Goal: Information Seeking & Learning: Learn about a topic

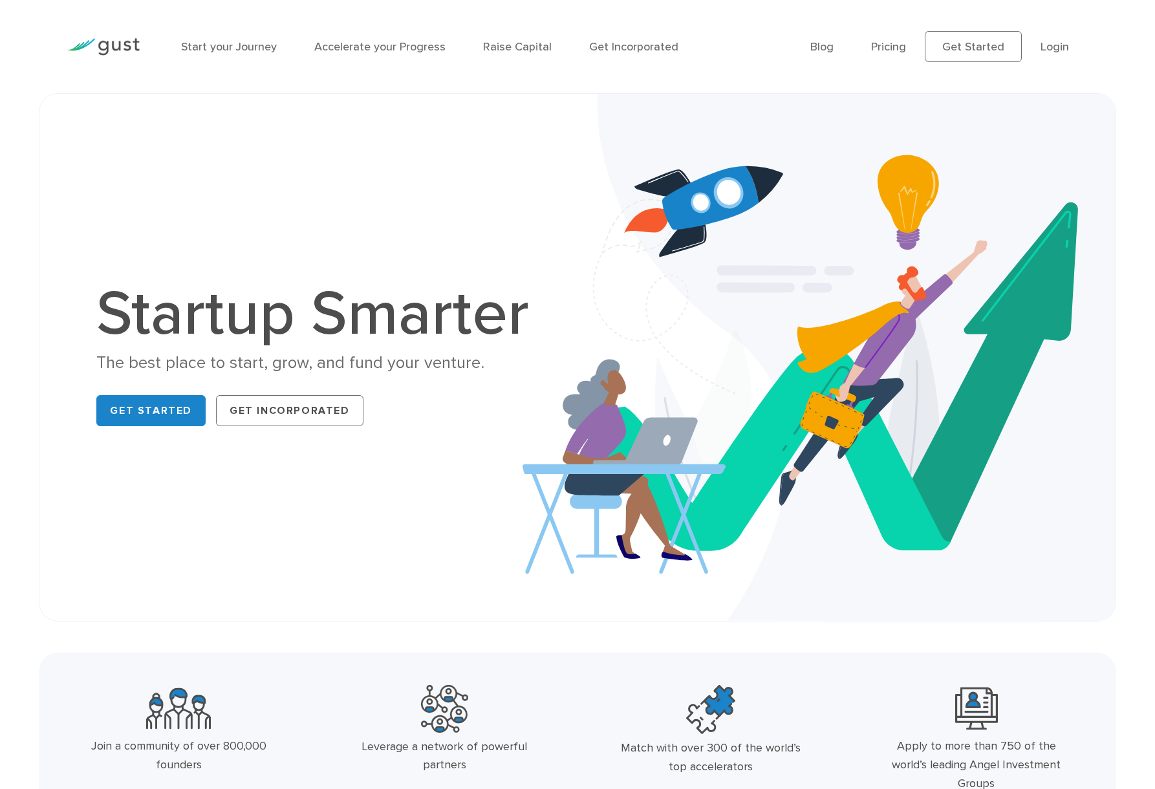
click at [892, 54] on li "Pricing" at bounding box center [888, 46] width 35 height 17
click at [891, 40] on link "Pricing" at bounding box center [888, 47] width 35 height 14
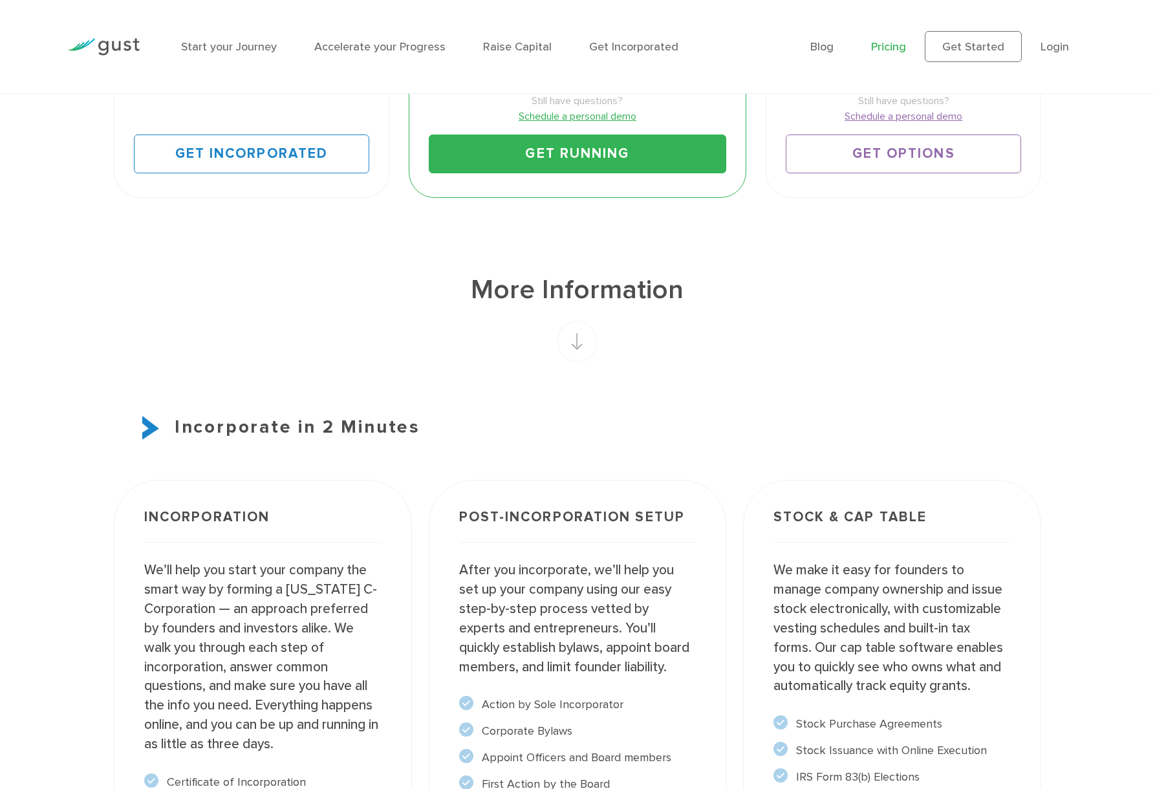
click at [897, 422] on h3 "Incorporate in 2 Minutes" at bounding box center [578, 427] width 928 height 27
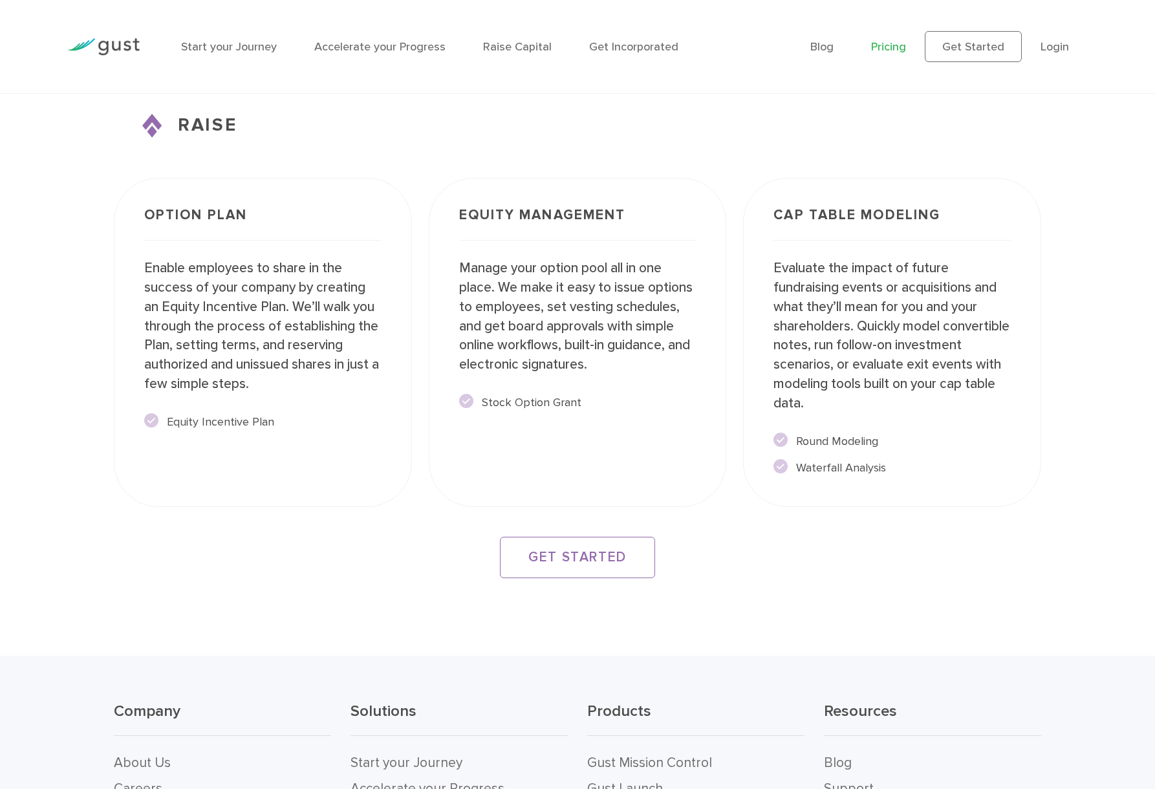
scroll to position [2196, 0]
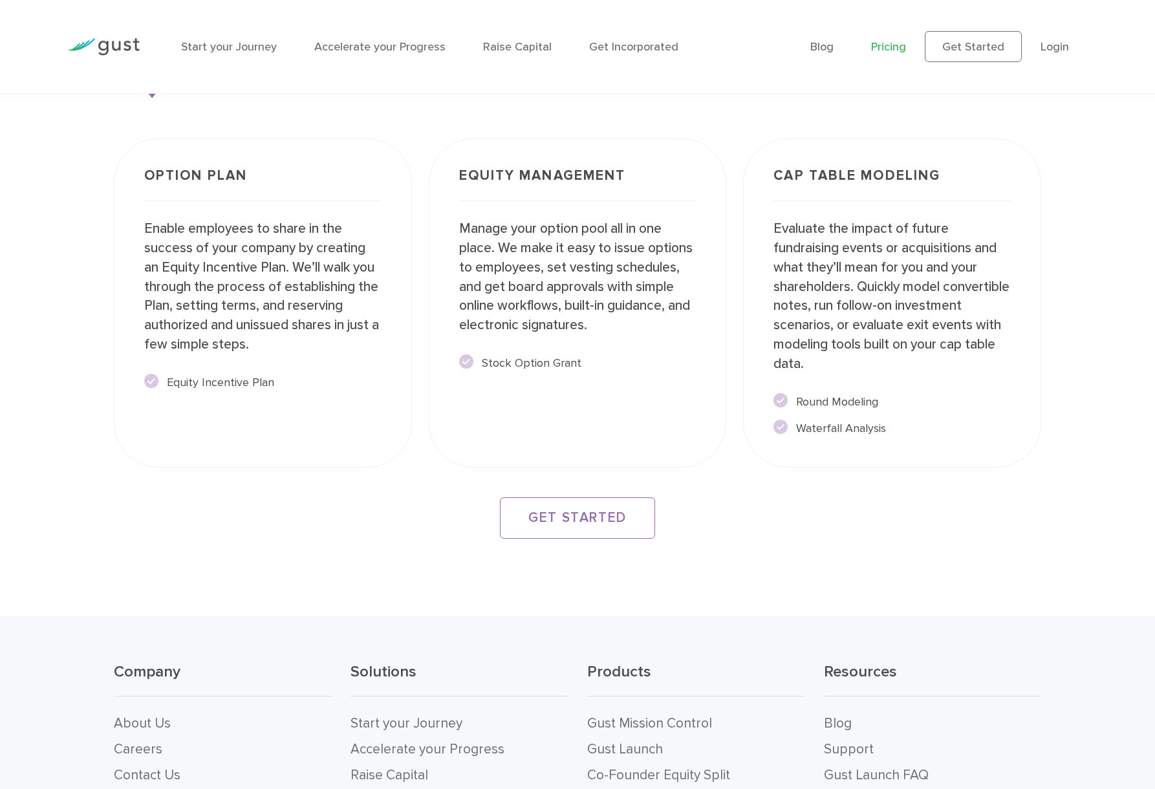
click at [1123, 777] on div "Company About Us Careers Contact Us Solutions Start your Journey Accelerate you…" at bounding box center [577, 764] width 1155 height 296
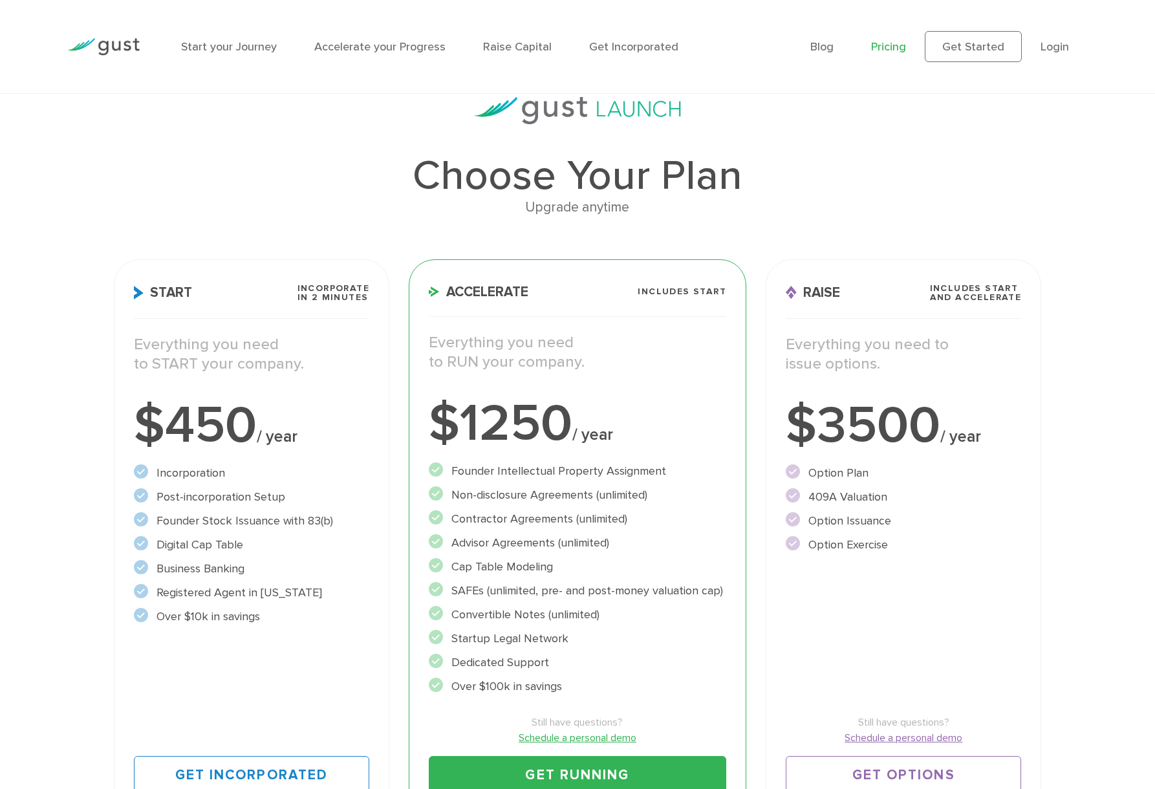
scroll to position [0, 0]
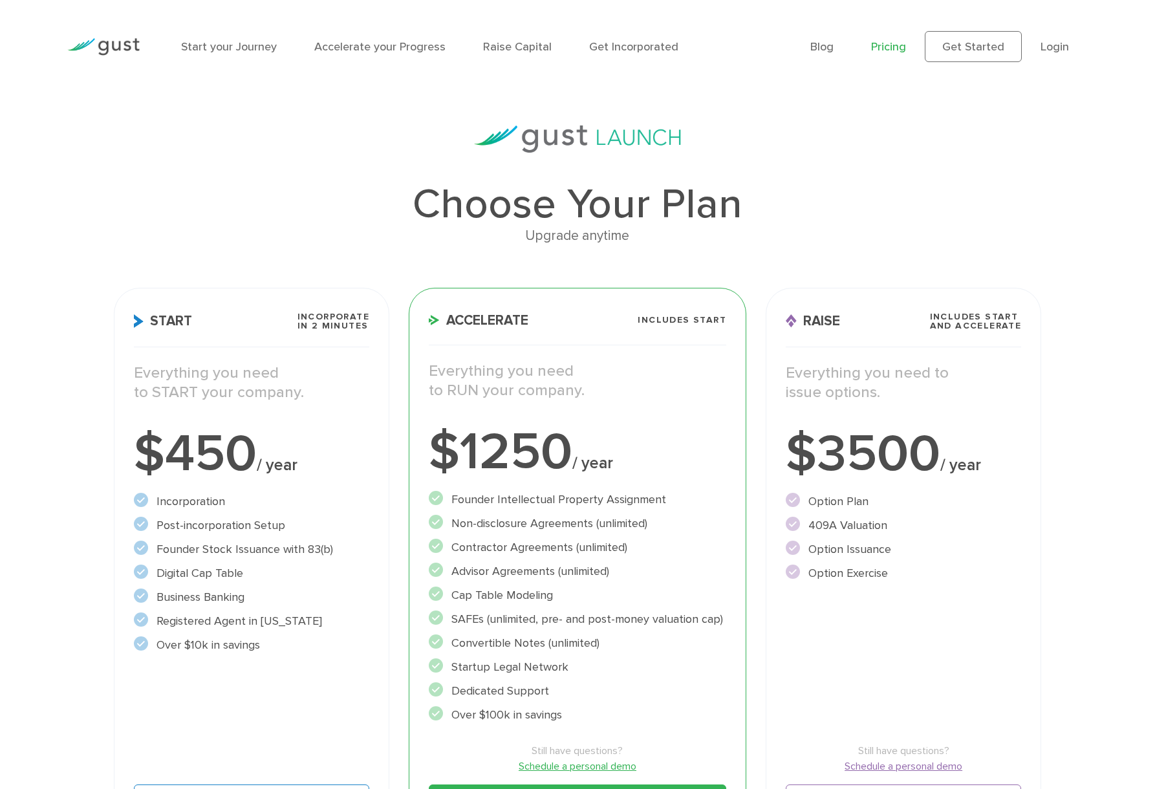
click at [114, 48] on img at bounding box center [103, 46] width 72 height 17
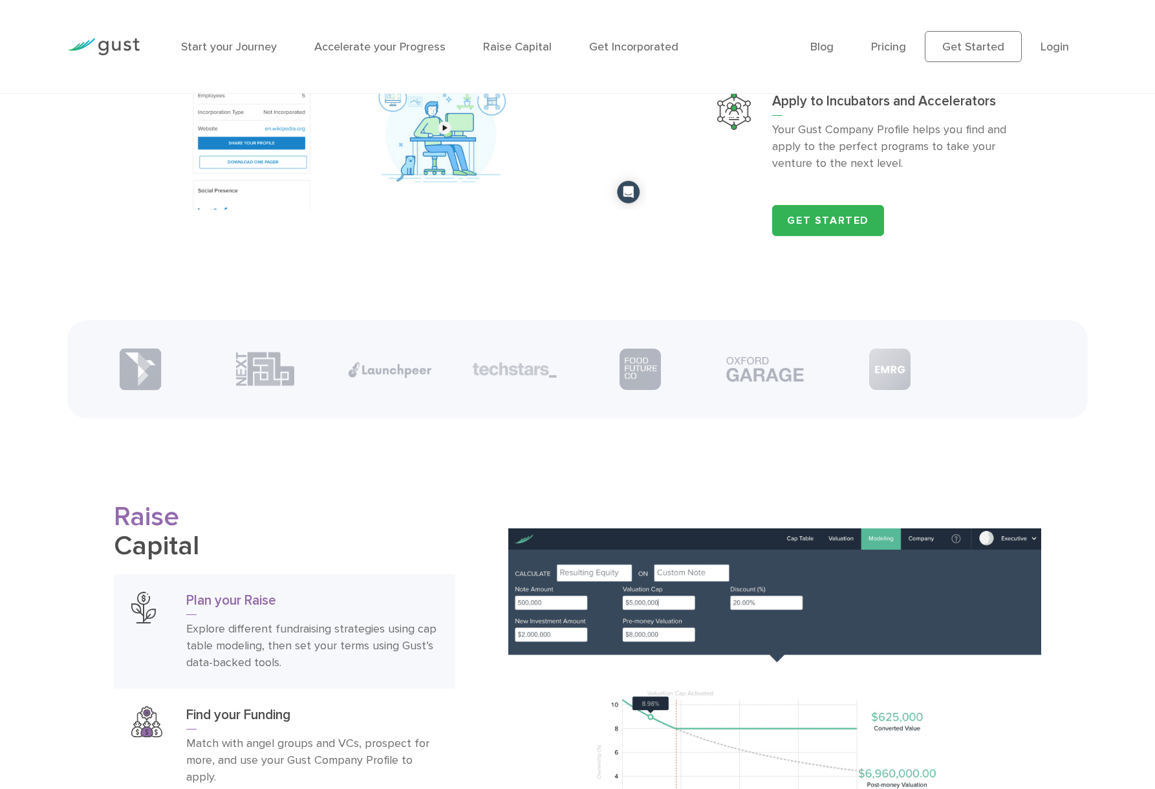
scroll to position [1693, 0]
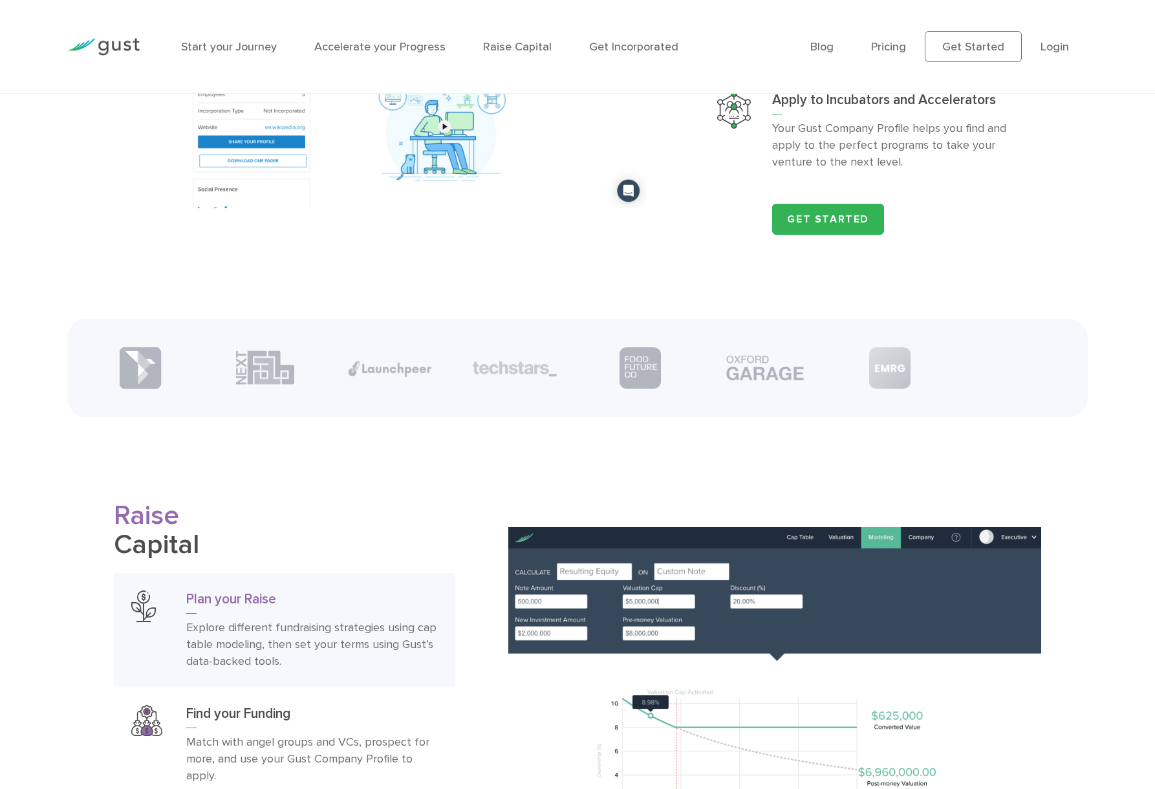
click at [972, 233] on div "Get Started" at bounding box center [906, 219] width 269 height 31
click at [1010, 352] on ul at bounding box center [577, 368] width 999 height 65
